Goal: Information Seeking & Learning: Find specific fact

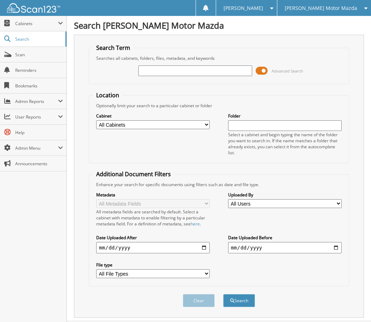
click at [160, 77] on div "Advanced Search" at bounding box center [219, 70] width 253 height 19
click at [158, 74] on input "text" at bounding box center [195, 70] width 114 height 11
type input "ray"
click at [223, 294] on button "Search" at bounding box center [239, 300] width 32 height 13
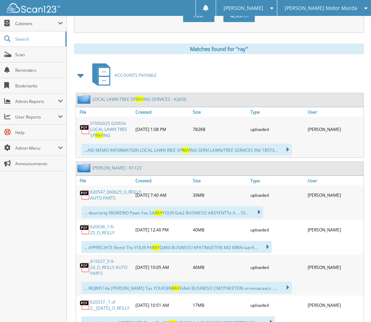
scroll to position [283, 0]
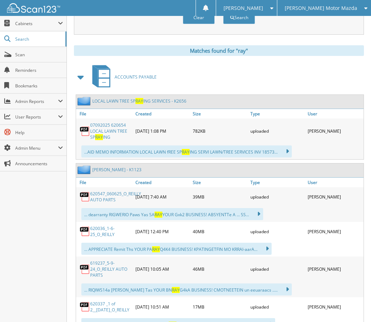
click at [81, 81] on span at bounding box center [81, 77] width 10 height 13
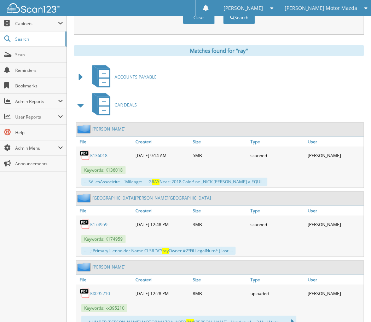
click at [80, 110] on span at bounding box center [81, 105] width 10 height 13
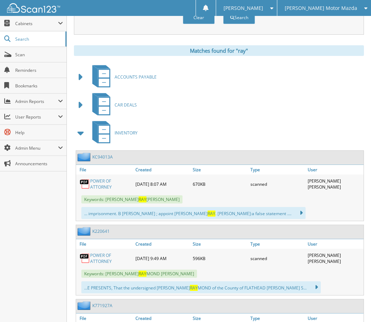
click at [80, 137] on span at bounding box center [81, 133] width 10 height 13
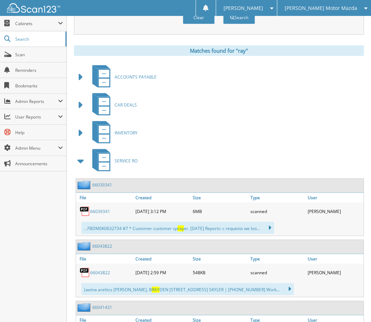
click at [84, 162] on span at bounding box center [81, 161] width 10 height 13
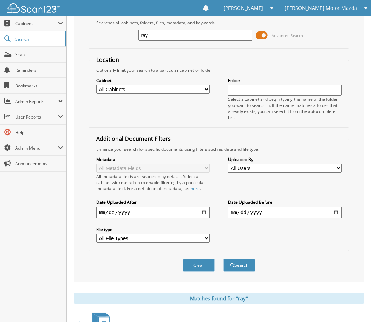
scroll to position [0, 0]
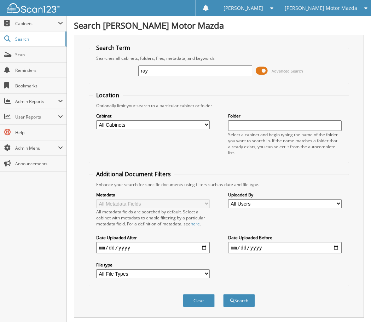
click at [175, 73] on input "ray" at bounding box center [195, 70] width 114 height 11
type input "[PERSON_NAME]"
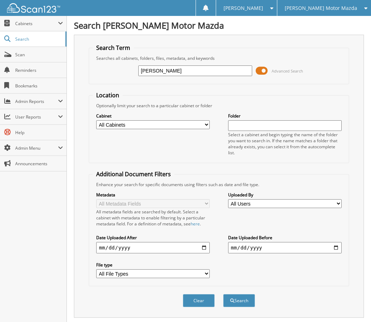
click at [223, 294] on button "Search" at bounding box center [239, 300] width 32 height 13
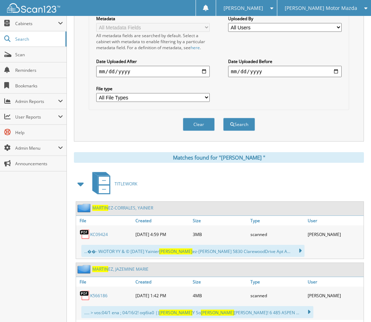
scroll to position [177, 0]
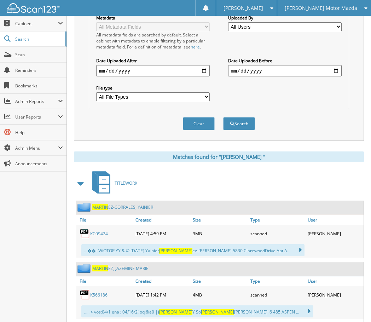
click at [79, 187] on span at bounding box center [81, 183] width 10 height 13
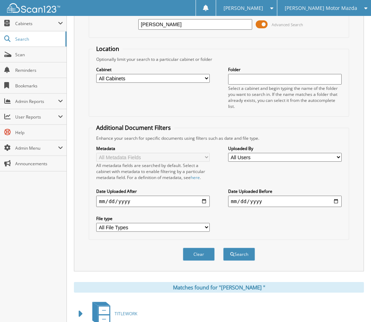
scroll to position [0, 0]
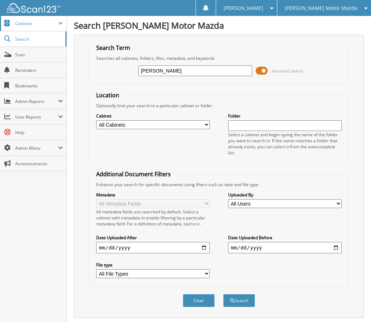
click at [12, 26] on span "Cabinets" at bounding box center [33, 23] width 67 height 15
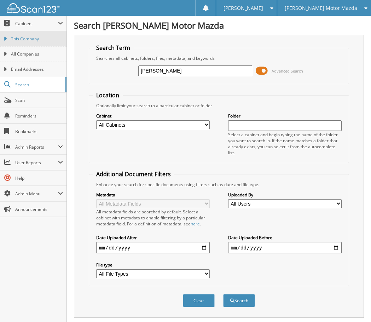
click at [21, 44] on link "This Company" at bounding box center [33, 38] width 67 height 15
